Goal: Use online tool/utility: Utilize a website feature to perform a specific function

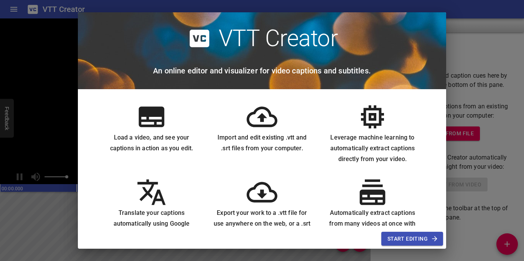
click at [261, 239] on span "Start Editing" at bounding box center [413, 239] width 50 height 10
click at [261, 234] on span "Start Editing" at bounding box center [413, 239] width 50 height 10
click at [261, 243] on button "Start Editing" at bounding box center [413, 238] width 62 height 14
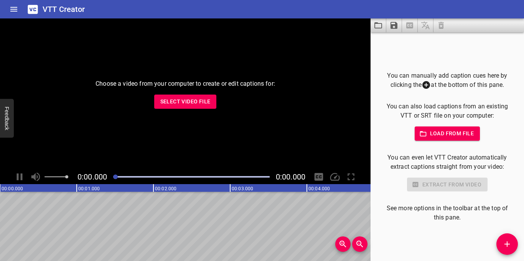
drag, startPoint x: 444, startPoint y: 173, endPoint x: 441, endPoint y: 209, distance: 36.6
click at [196, 101] on span "Select Video File" at bounding box center [185, 102] width 50 height 10
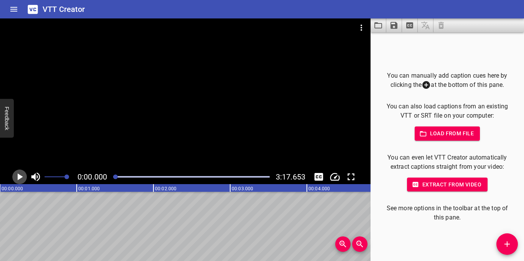
click at [24, 178] on icon "Play/Pause" at bounding box center [20, 177] width 12 height 12
click at [22, 177] on icon "Play/Pause" at bounding box center [20, 176] width 6 height 7
click at [261, 247] on span "Add Cue" at bounding box center [507, 243] width 21 height 9
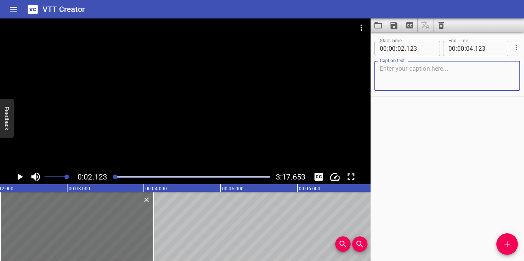
click at [261, 81] on textarea at bounding box center [447, 76] width 135 height 22
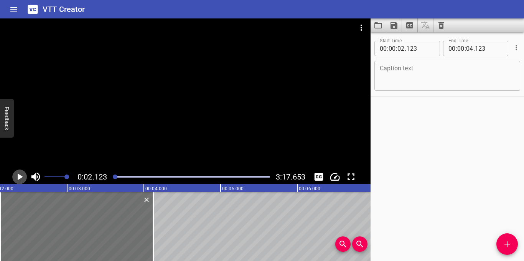
click at [18, 176] on icon "Play/Pause" at bounding box center [20, 176] width 5 height 7
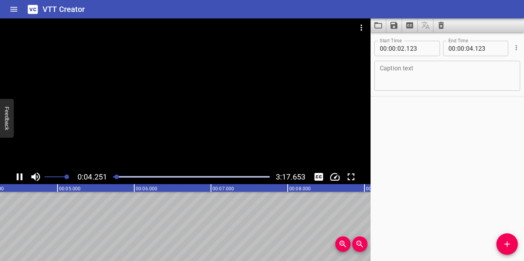
click at [21, 177] on icon "Play/Pause" at bounding box center [20, 176] width 6 height 7
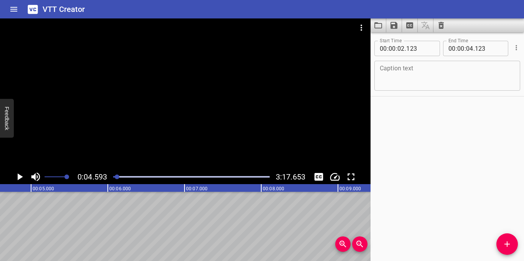
click at [261, 74] on textarea at bounding box center [447, 76] width 135 height 22
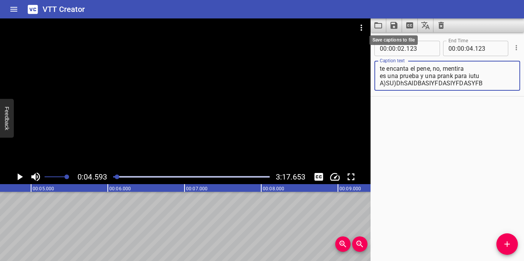
type textarea "te encanta el pene, no, mentira es una prueba y una prank para iutu A)SU)DhSAID…"
click at [261, 24] on icon "Save captions to file" at bounding box center [394, 25] width 9 height 9
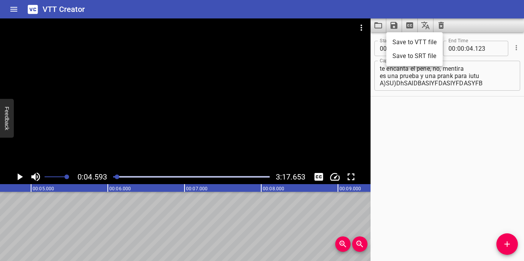
click at [261, 43] on li "Save to VTT file" at bounding box center [415, 42] width 56 height 14
